Goal: Find specific page/section: Find specific page/section

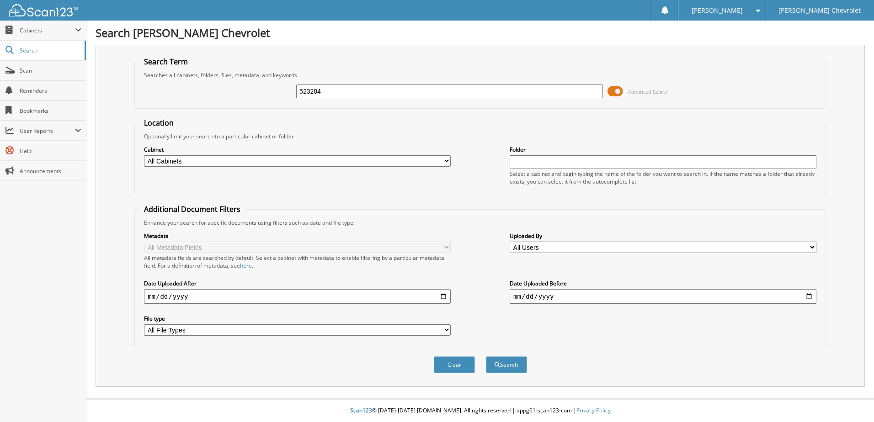
type input "523284"
click at [486, 357] on button "Search" at bounding box center [506, 365] width 41 height 17
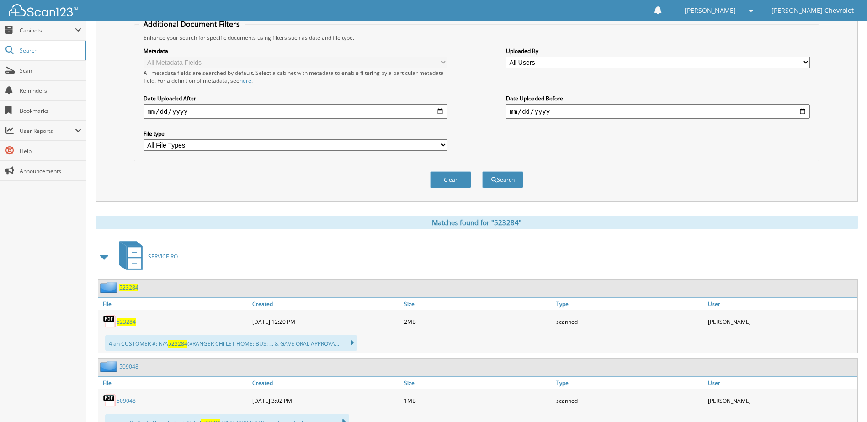
scroll to position [224, 0]
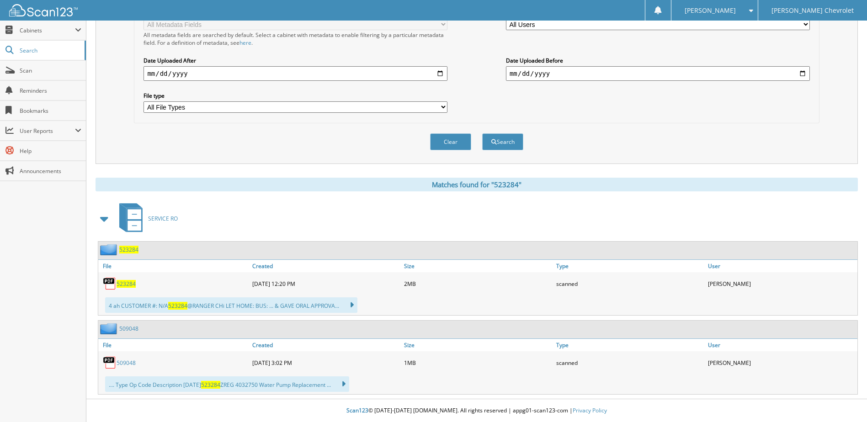
click at [125, 283] on span "523284" at bounding box center [126, 284] width 19 height 8
click at [35, 75] on link "Scan" at bounding box center [43, 71] width 86 height 20
